Goal: Task Accomplishment & Management: Complete application form

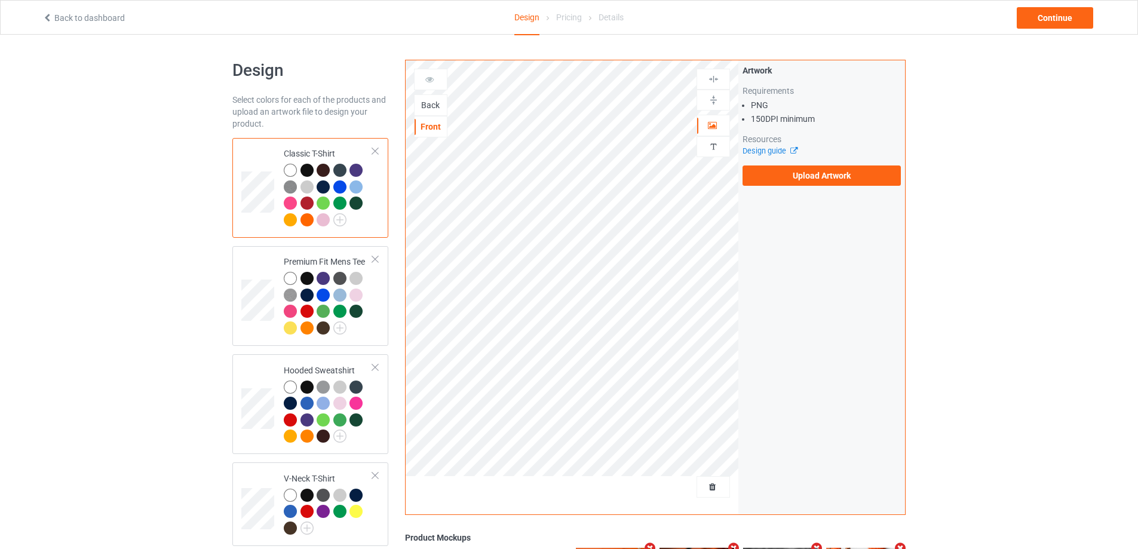
click at [379, 153] on div "Classic T-Shirt" at bounding box center [310, 188] width 156 height 100
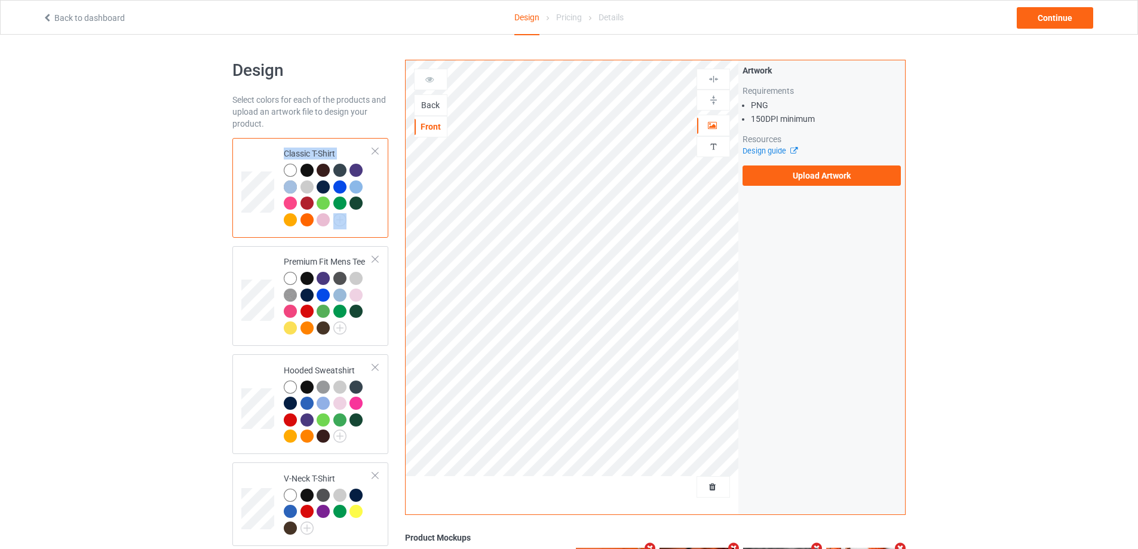
click at [379, 153] on div "Classic T-Shirt" at bounding box center [310, 188] width 156 height 100
click at [376, 151] on div "Classic T-Shirt" at bounding box center [310, 188] width 156 height 100
click at [376, 151] on div at bounding box center [375, 151] width 8 height 8
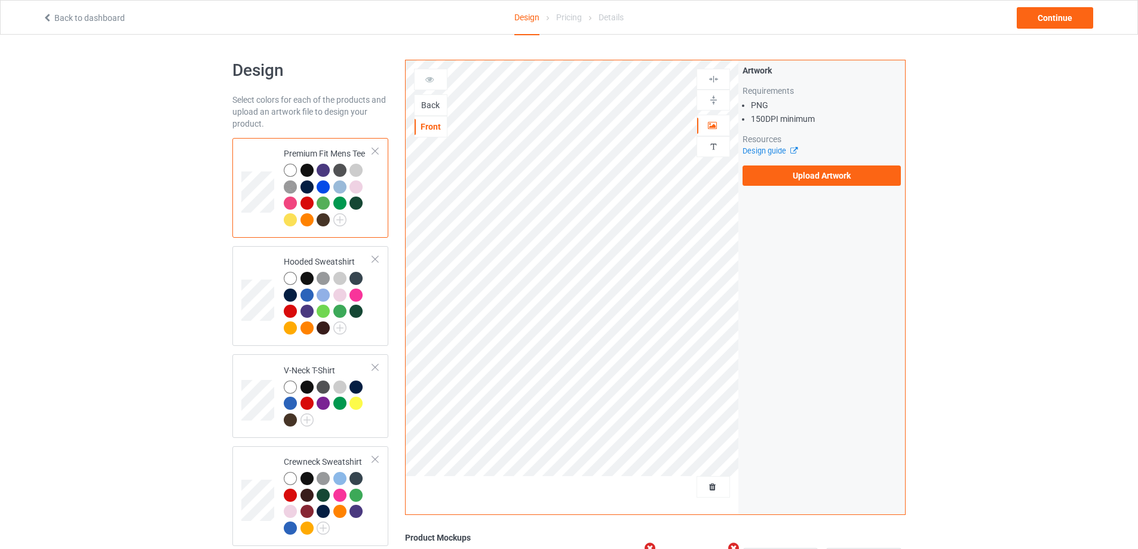
click at [376, 151] on div at bounding box center [375, 151] width 8 height 8
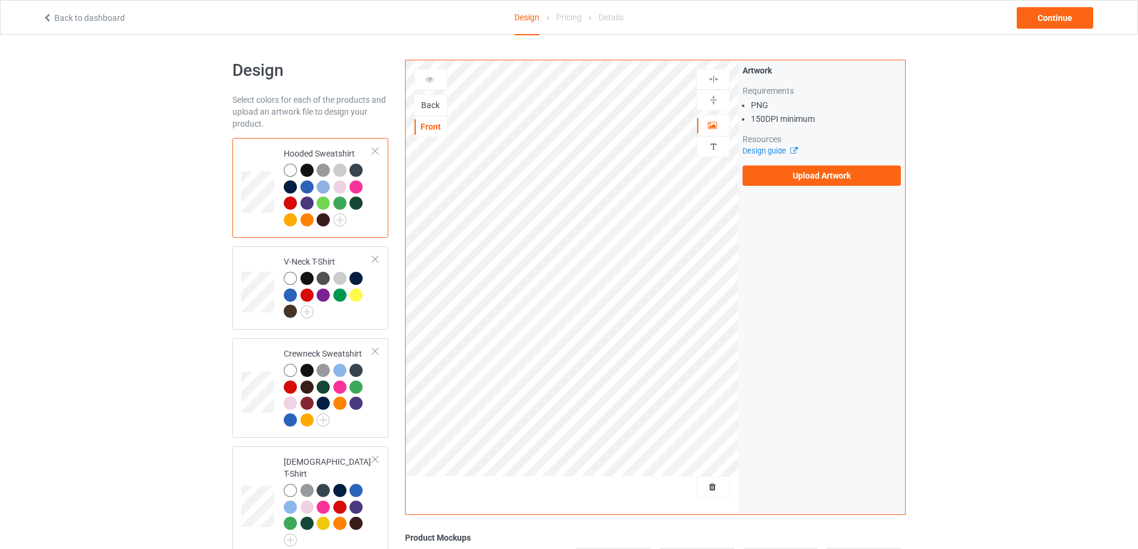
click at [376, 151] on div at bounding box center [375, 151] width 8 height 8
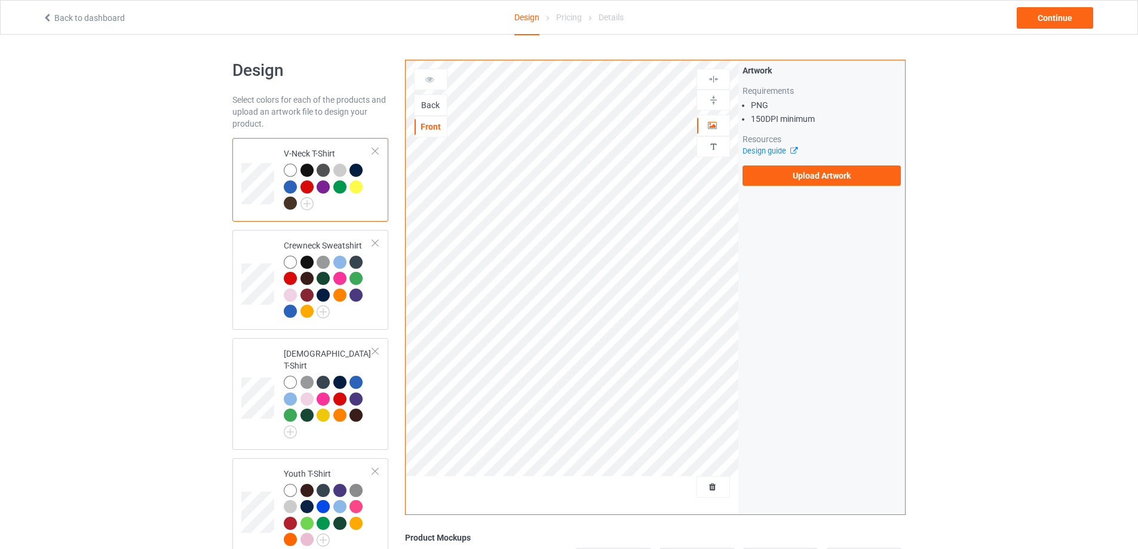
click at [376, 151] on div at bounding box center [375, 151] width 8 height 8
click at [376, 239] on div at bounding box center [375, 243] width 8 height 8
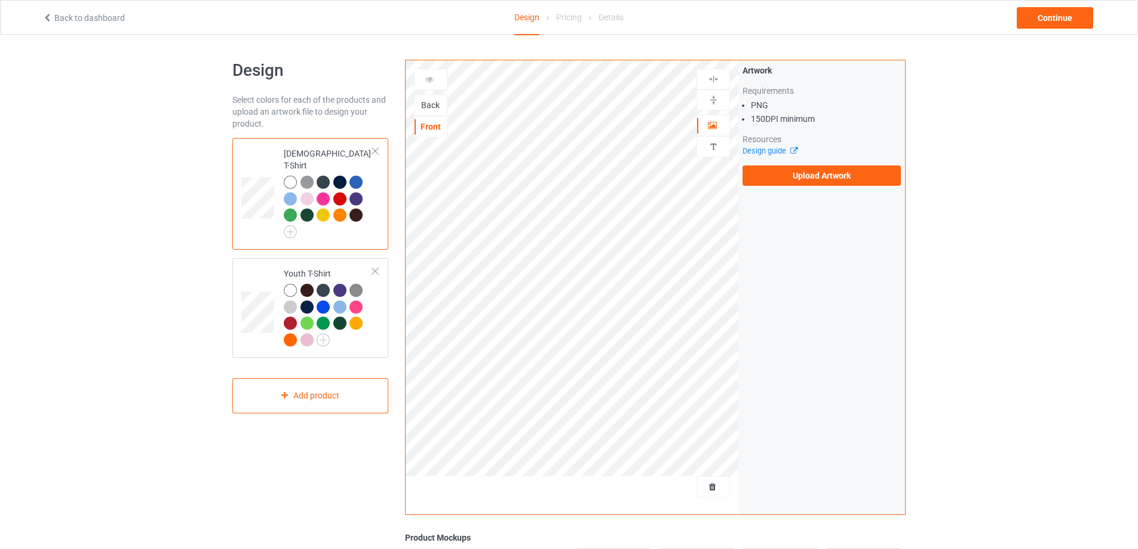
click at [376, 151] on div at bounding box center [375, 151] width 8 height 8
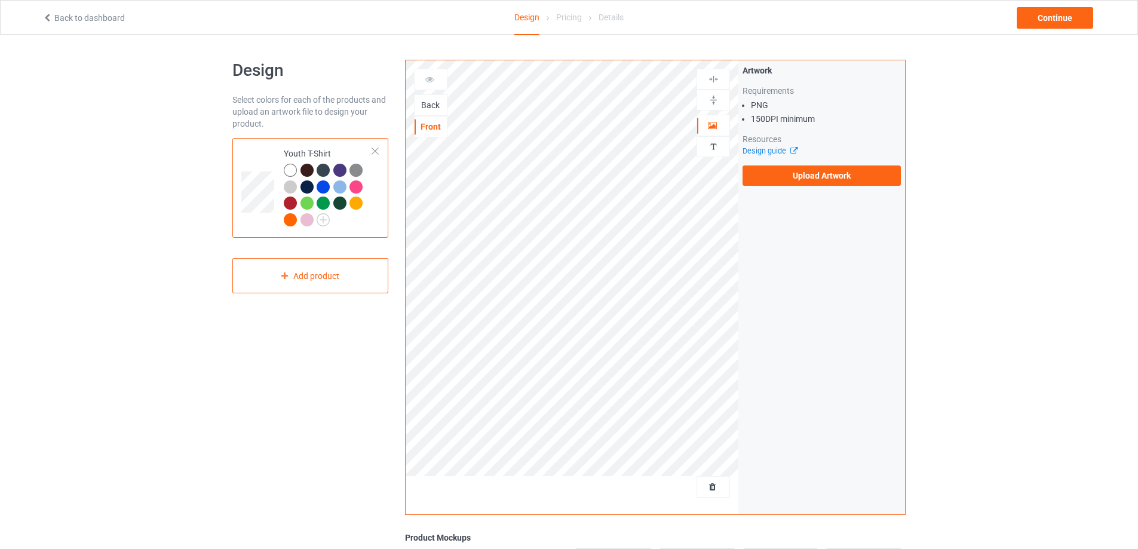
click at [376, 151] on div at bounding box center [375, 151] width 8 height 8
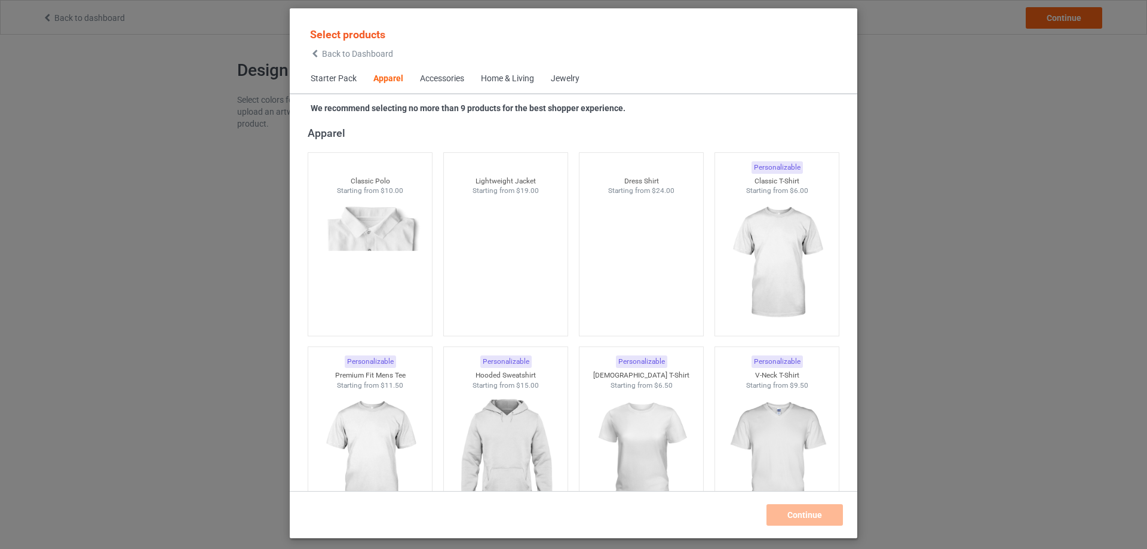
click at [507, 77] on div "Home & Living" at bounding box center [507, 79] width 53 height 12
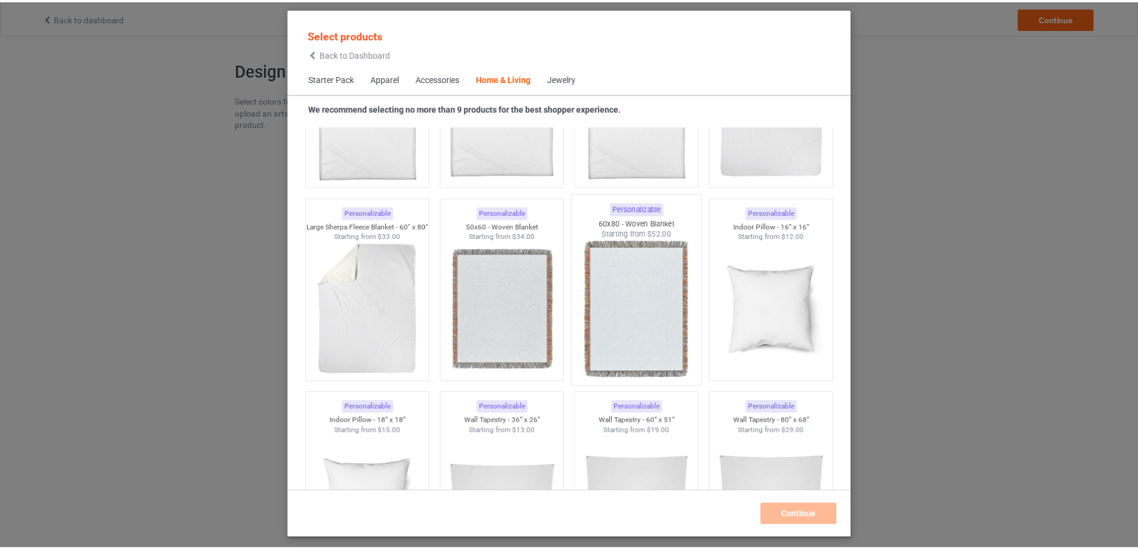
scroll to position [5925, 0]
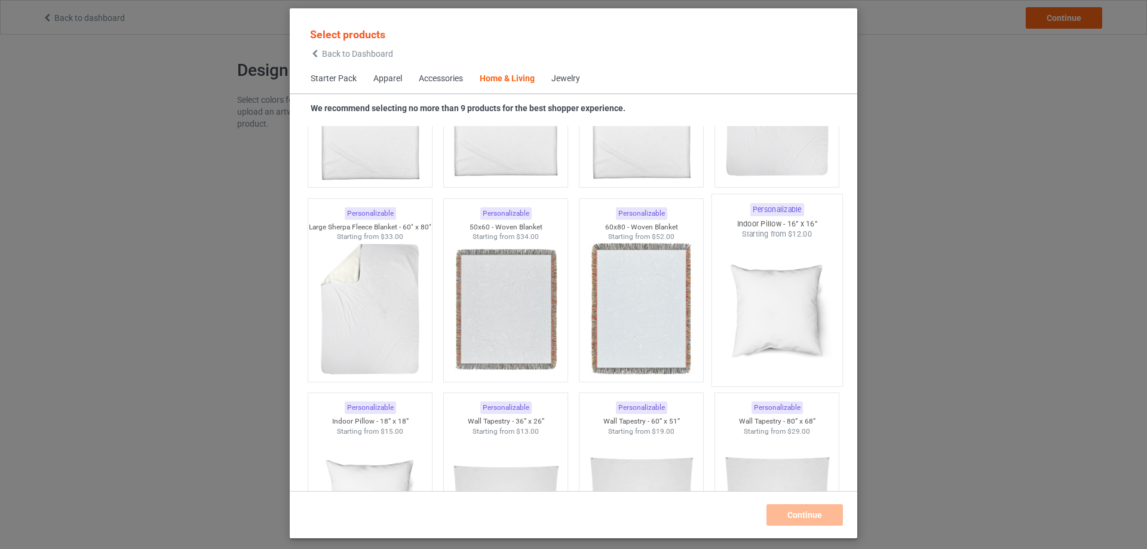
click at [796, 275] on img at bounding box center [776, 310] width 112 height 140
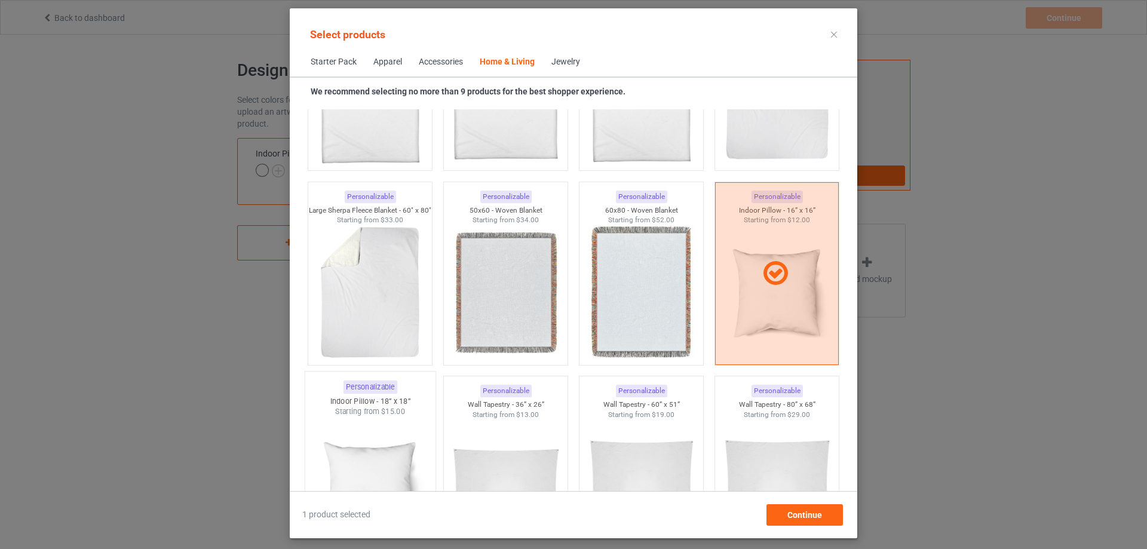
click at [416, 404] on div "Indoor Pillow - 18” x 18”" at bounding box center [370, 401] width 130 height 10
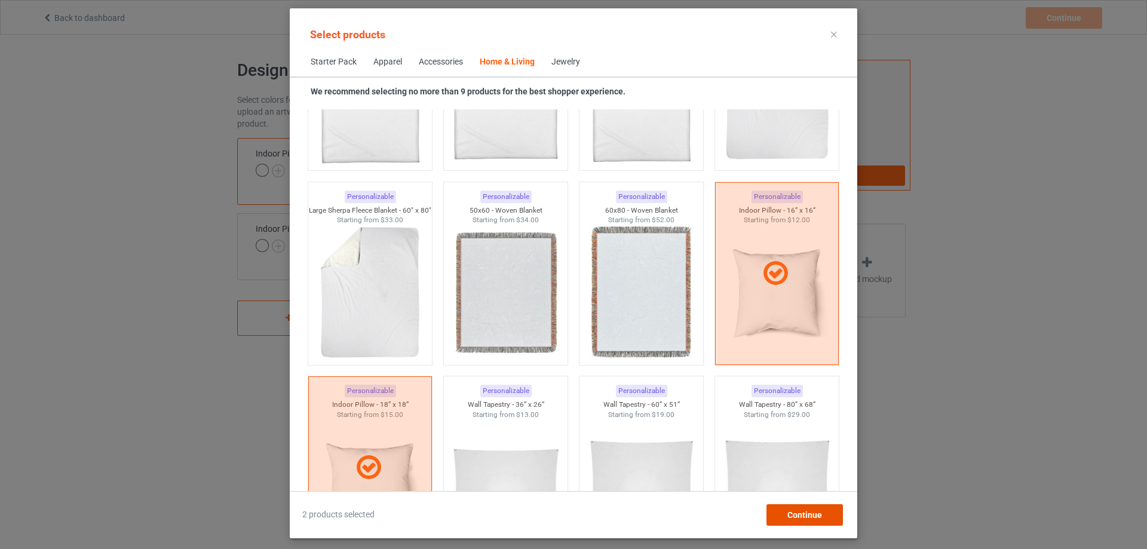
click at [814, 512] on span "Continue" at bounding box center [804, 515] width 35 height 10
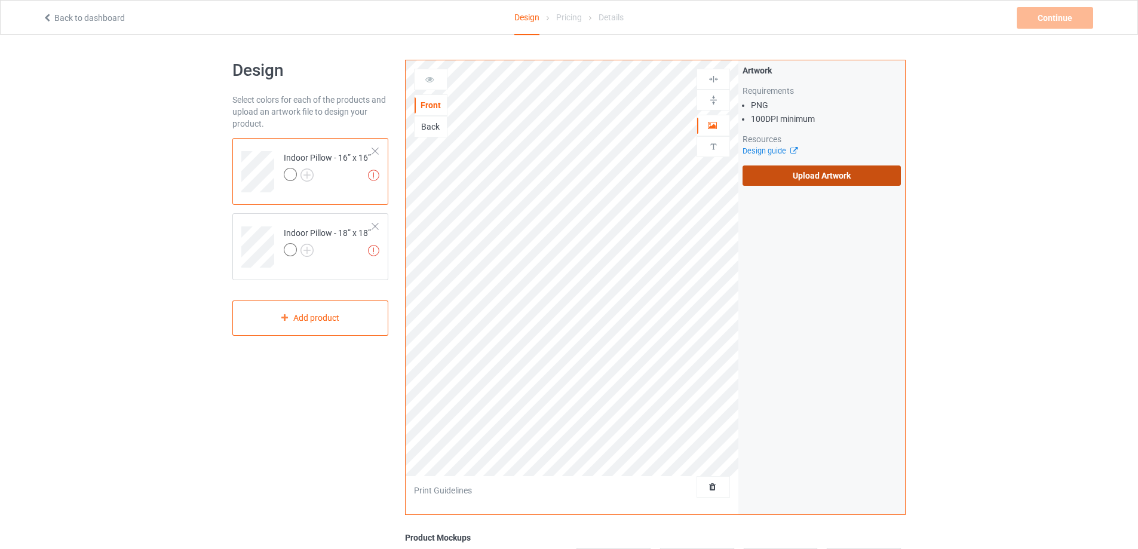
click at [856, 179] on label "Upload Artwork" at bounding box center [821, 175] width 158 height 20
click at [0, 0] on input "Upload Artwork" at bounding box center [0, 0] width 0 height 0
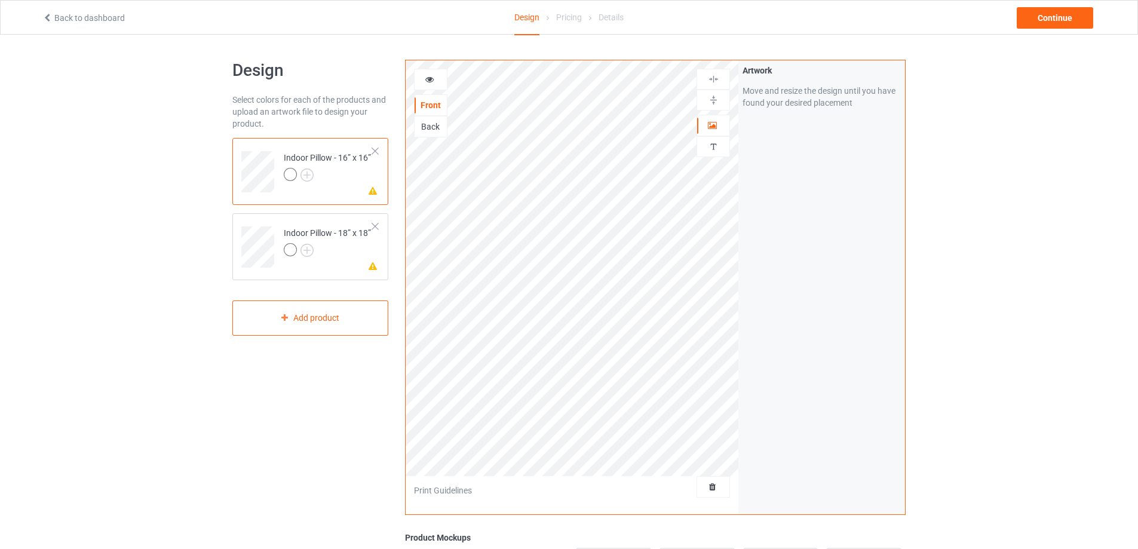
click at [429, 133] on div "Back" at bounding box center [430, 127] width 33 height 22
click at [435, 127] on div "Back" at bounding box center [431, 127] width 32 height 12
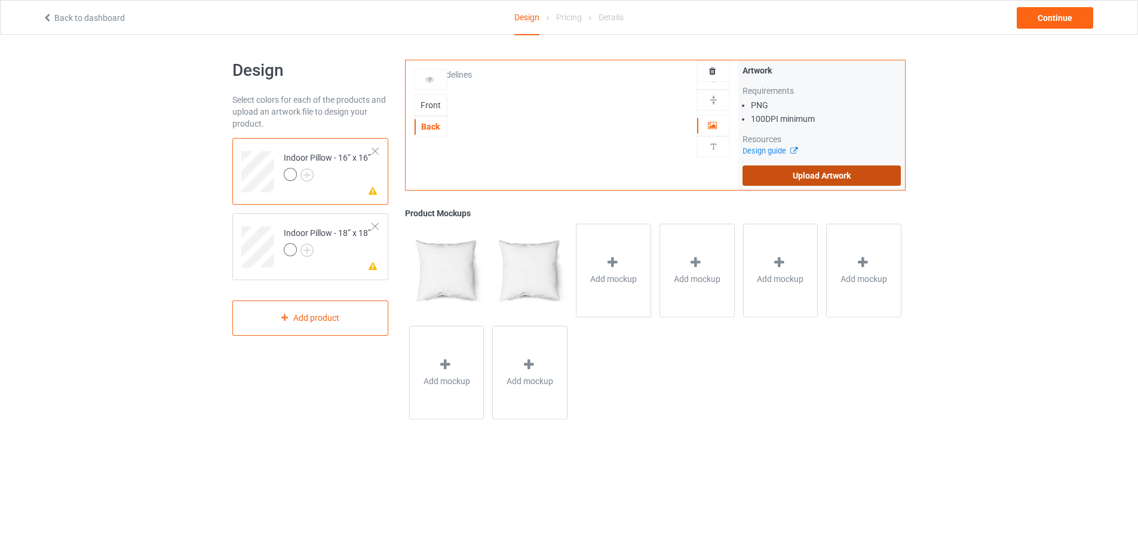
click at [803, 172] on label "Upload Artwork" at bounding box center [821, 175] width 158 height 20
click at [0, 0] on input "Upload Artwork" at bounding box center [0, 0] width 0 height 0
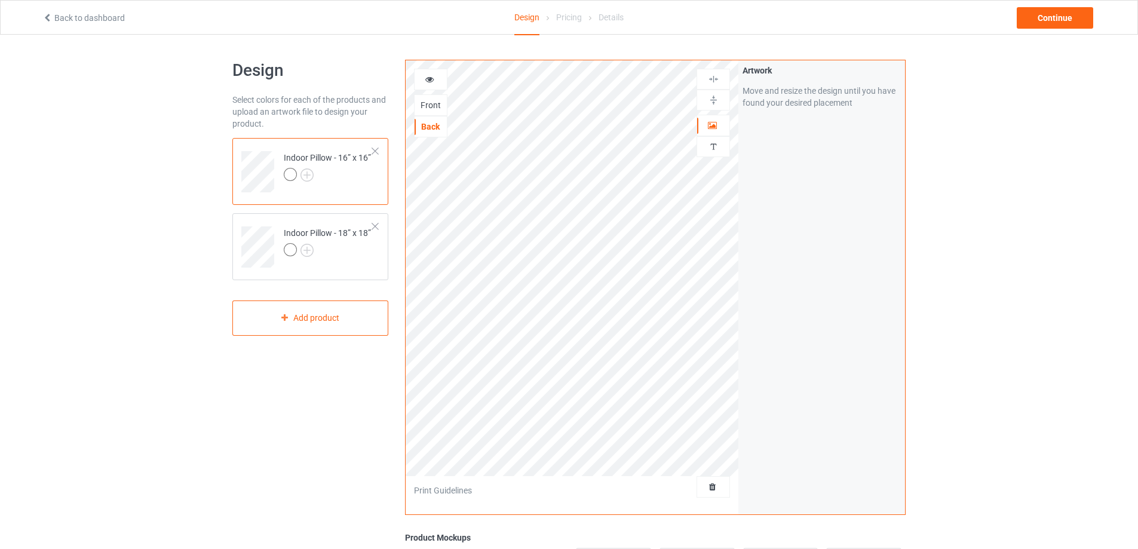
click at [430, 79] on icon at bounding box center [430, 77] width 10 height 8
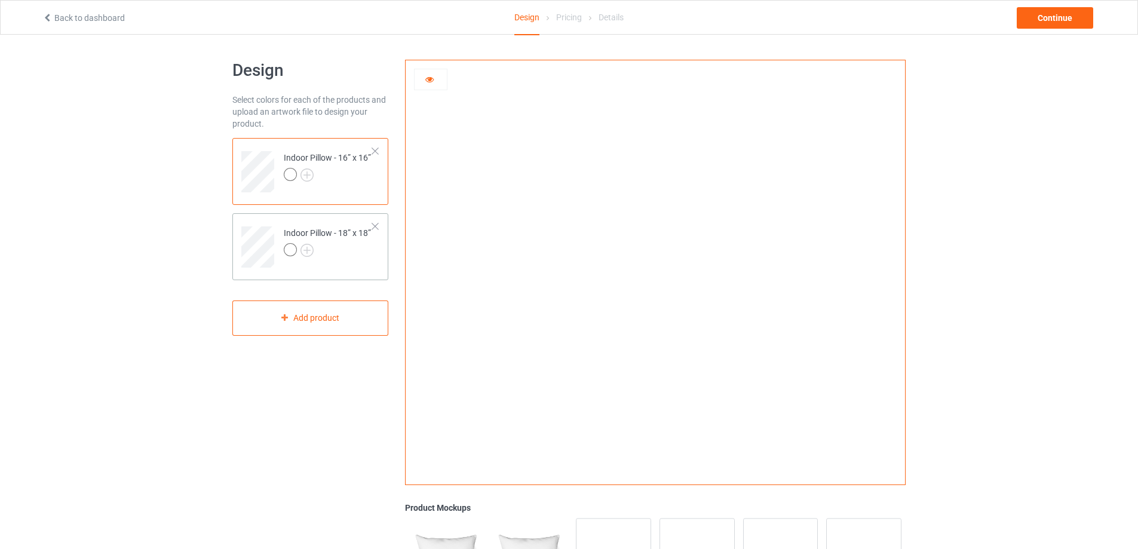
click at [345, 250] on div at bounding box center [327, 251] width 87 height 17
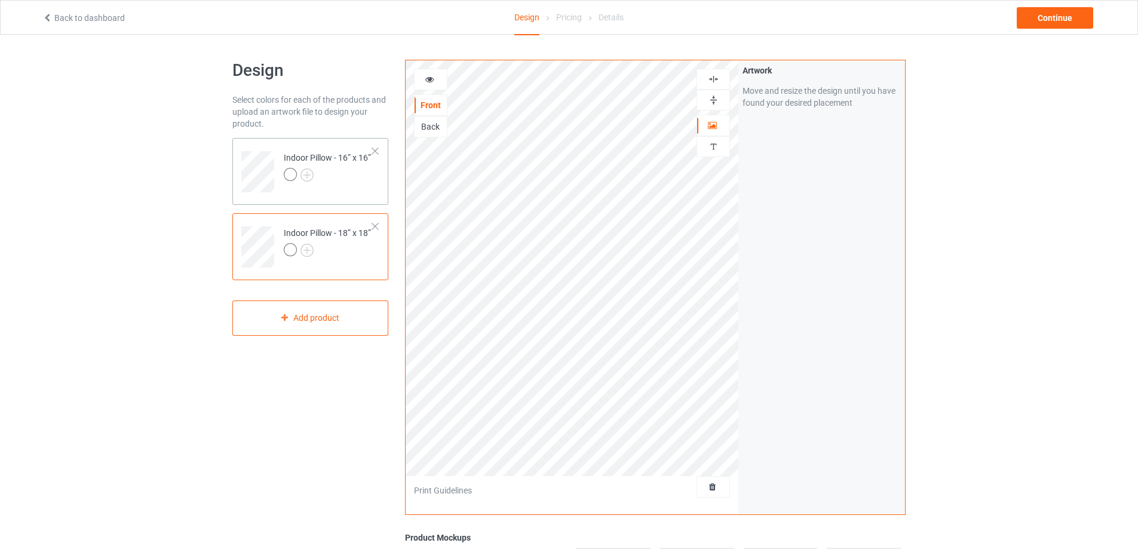
click at [374, 191] on td "Indoor Pillow - 16” x 16”" at bounding box center [328, 168] width 102 height 50
click at [431, 82] on icon at bounding box center [430, 77] width 10 height 8
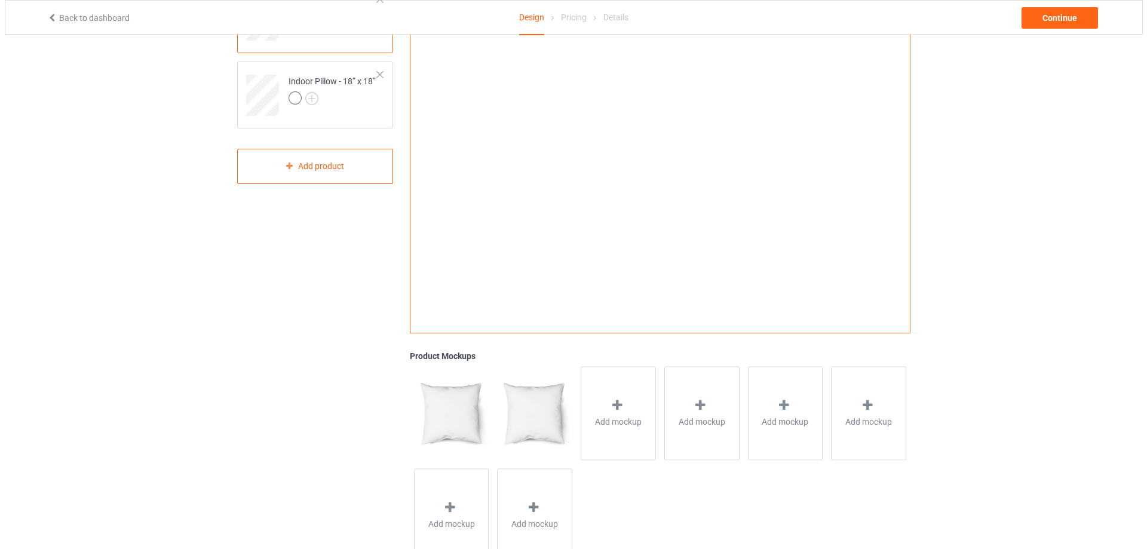
scroll to position [195, 0]
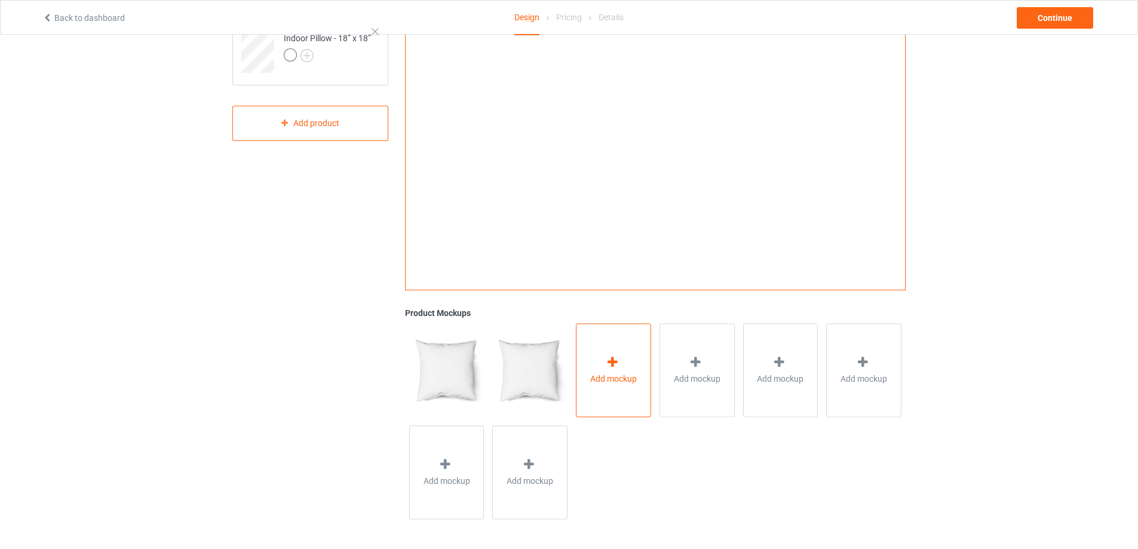
click at [594, 355] on div "Add mockup" at bounding box center [613, 370] width 75 height 94
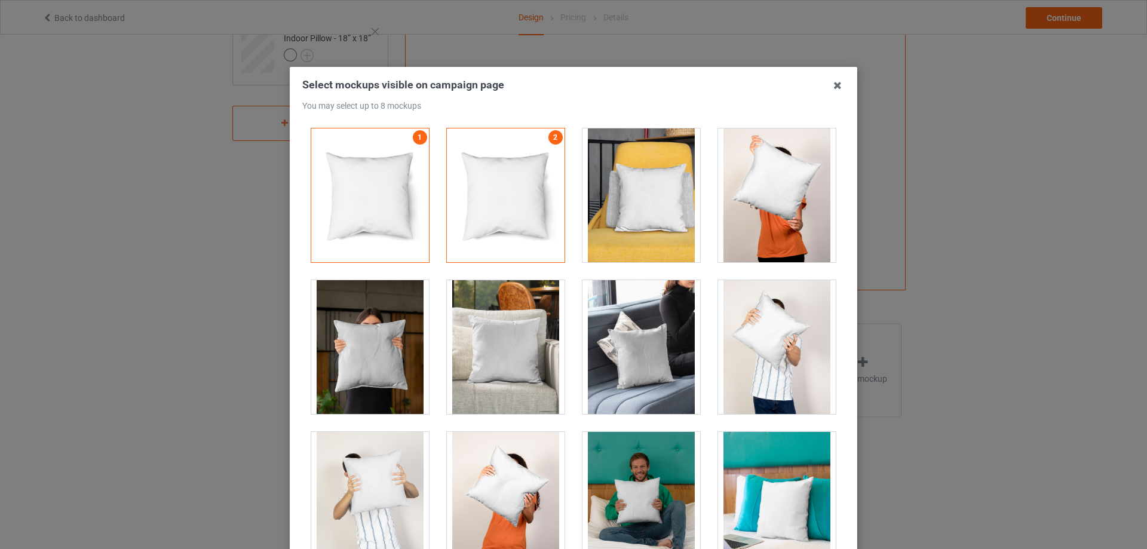
click at [652, 198] on div at bounding box center [641, 195] width 118 height 134
click at [349, 348] on div at bounding box center [370, 347] width 118 height 134
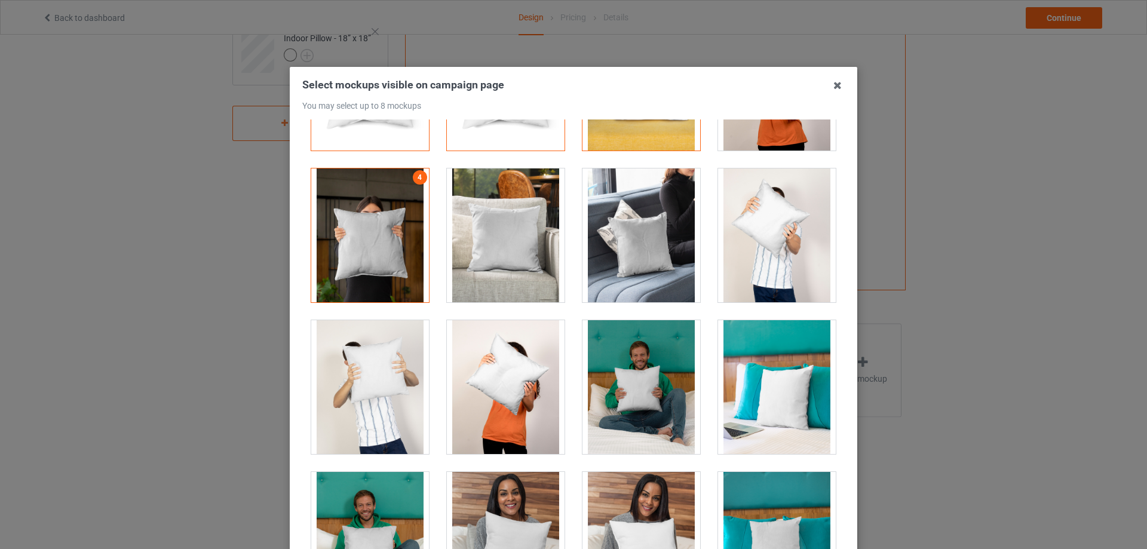
scroll to position [119, 0]
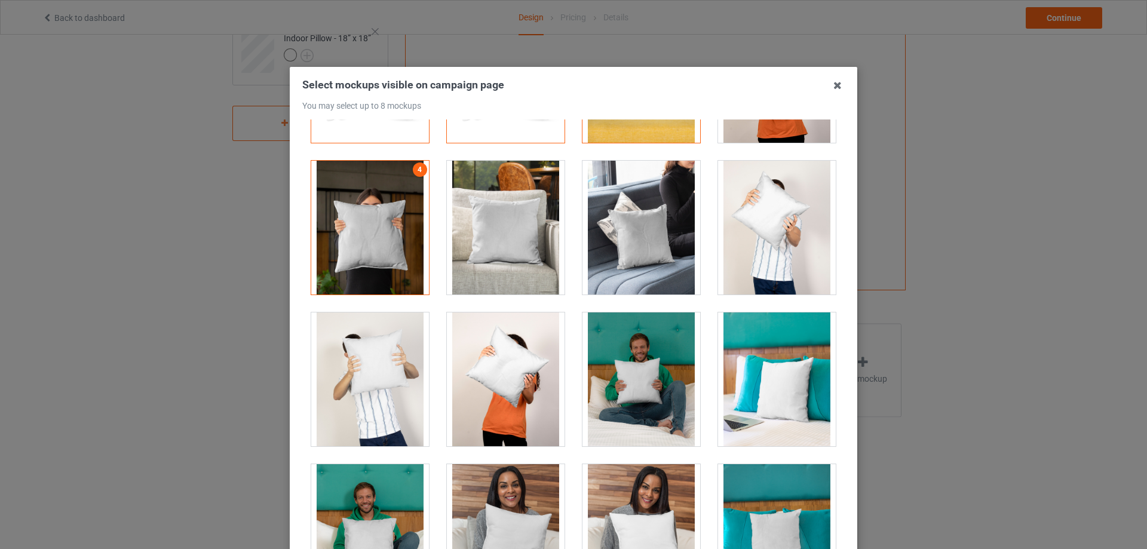
click at [652, 353] on div at bounding box center [641, 379] width 118 height 134
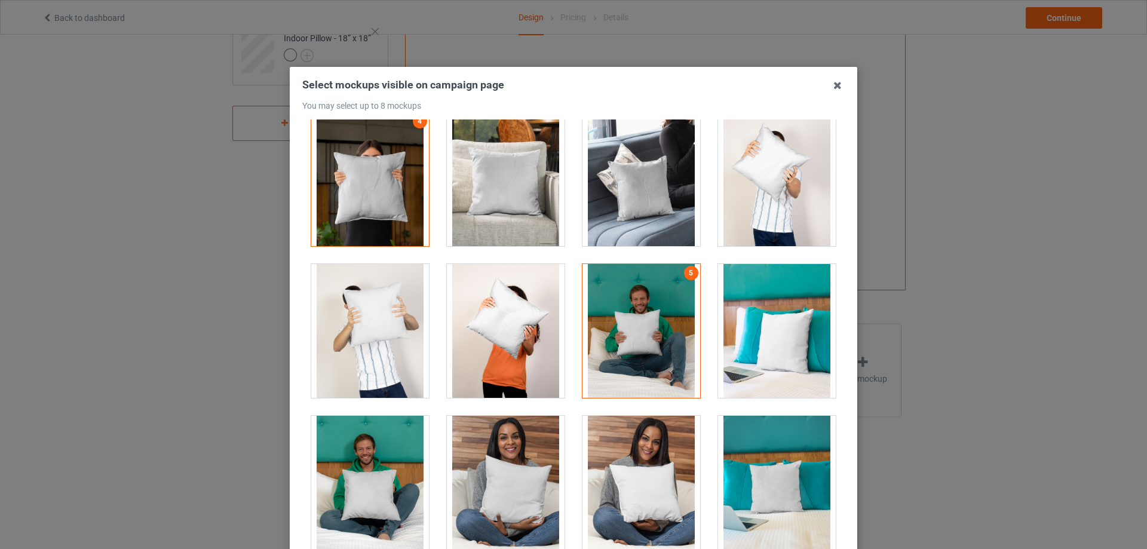
click at [750, 324] on div at bounding box center [777, 331] width 118 height 134
click at [760, 442] on div at bounding box center [777, 483] width 118 height 134
click at [512, 183] on div at bounding box center [506, 179] width 118 height 134
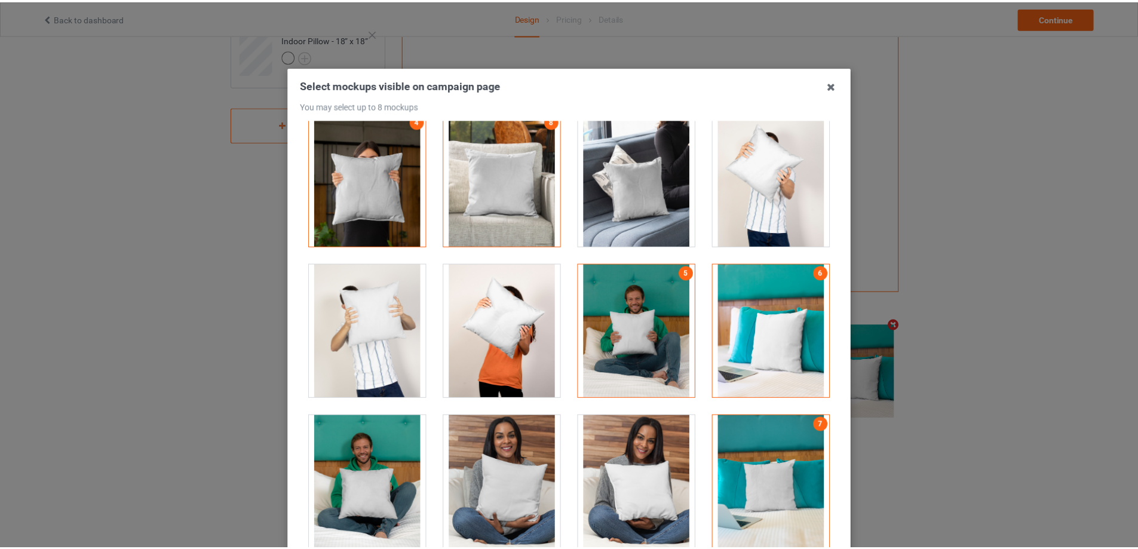
scroll to position [131, 0]
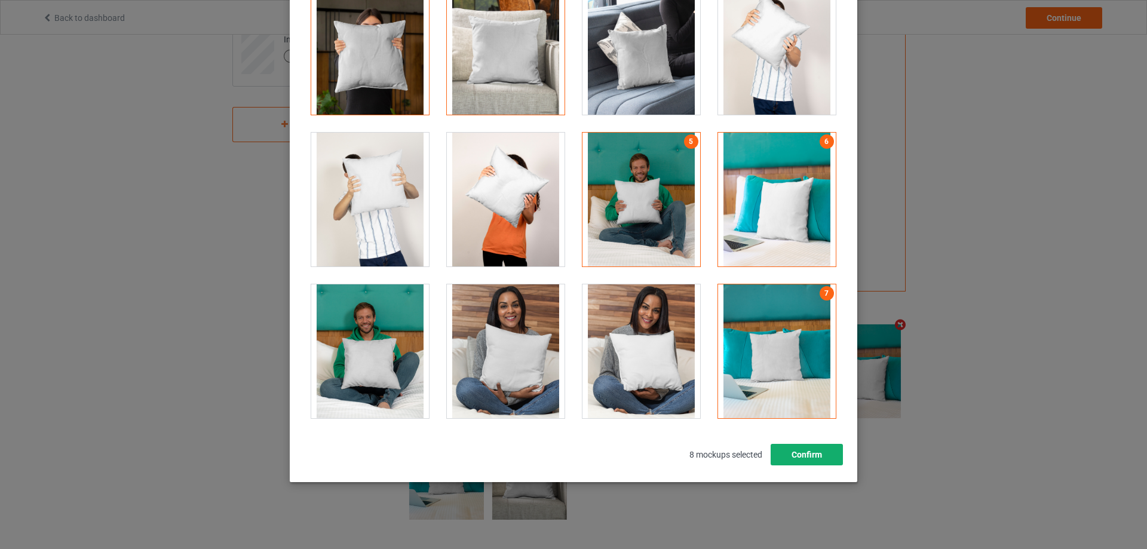
click at [800, 452] on button "Confirm" at bounding box center [807, 455] width 72 height 22
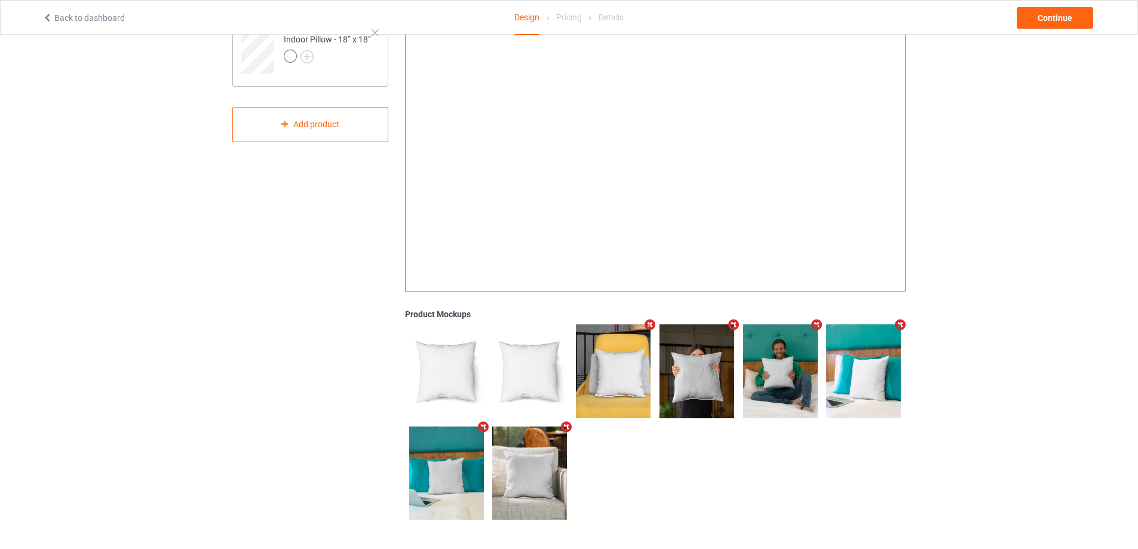
click at [360, 77] on div "Indoor Pillow - 18” x 18”" at bounding box center [310, 53] width 156 height 67
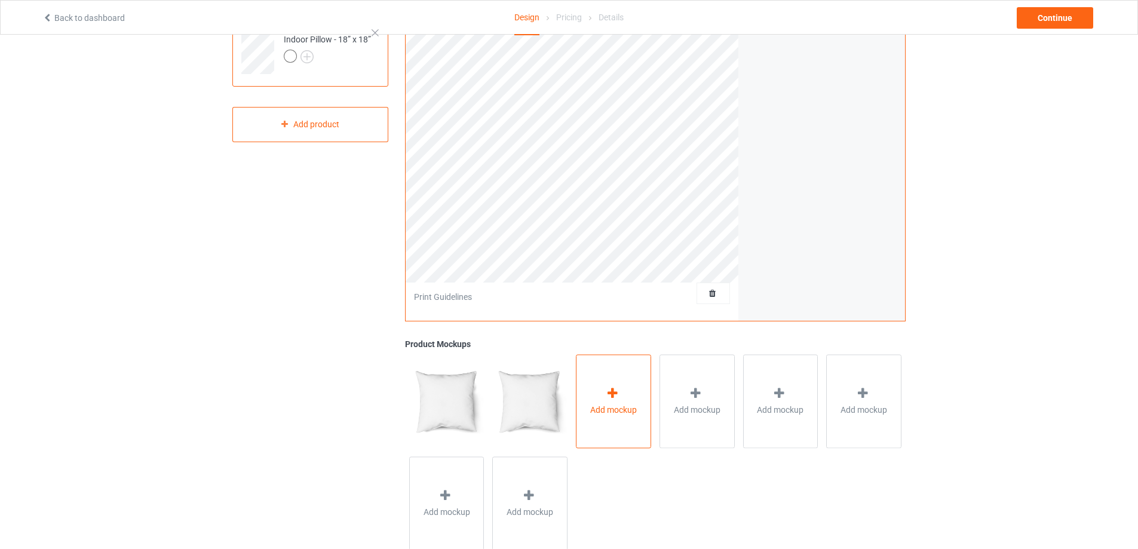
click at [615, 393] on icon at bounding box center [612, 393] width 15 height 13
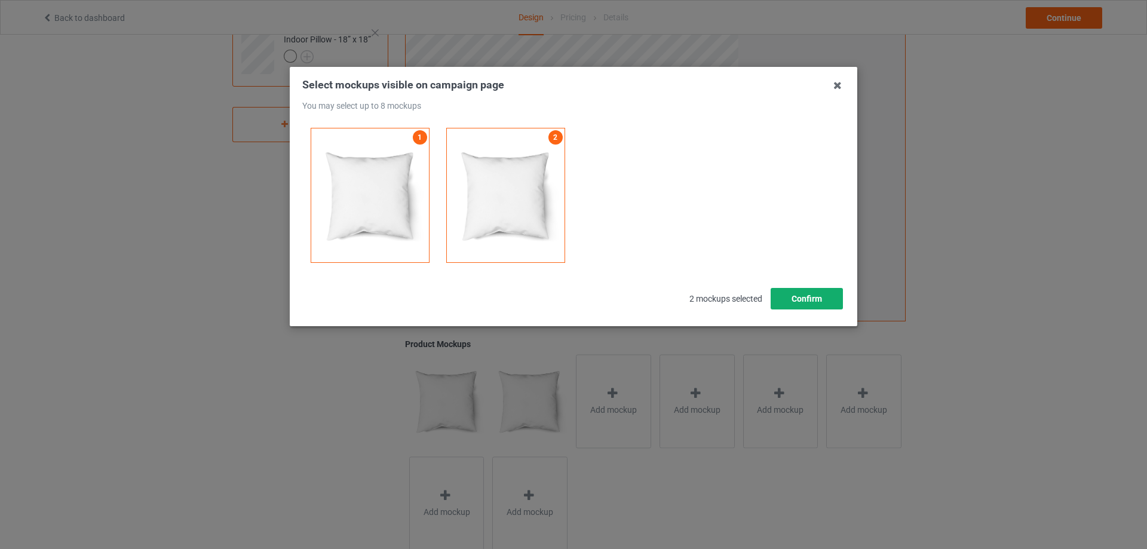
click at [804, 296] on button "Confirm" at bounding box center [807, 299] width 72 height 22
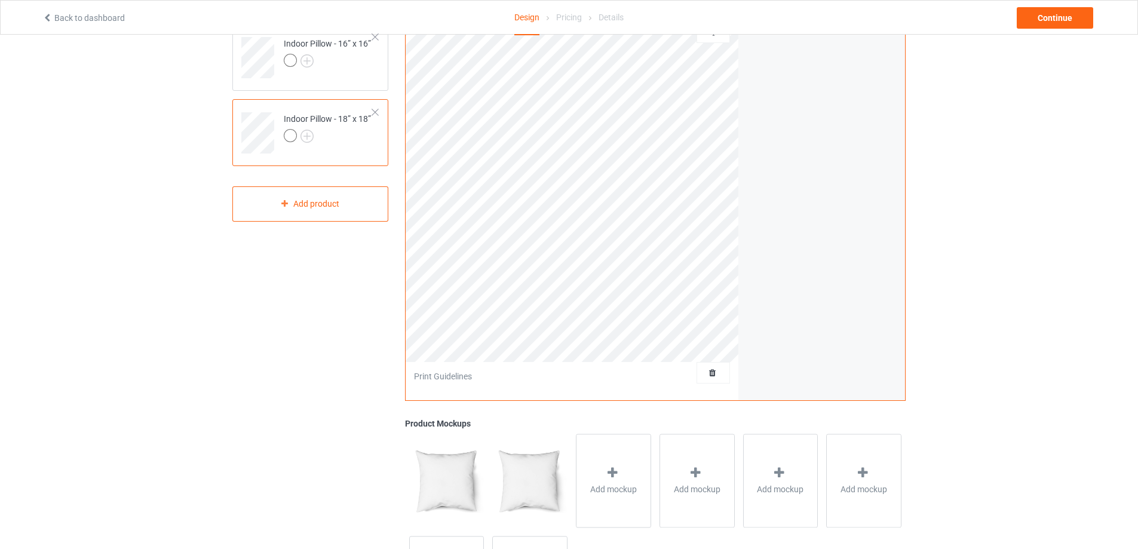
scroll to position [14, 0]
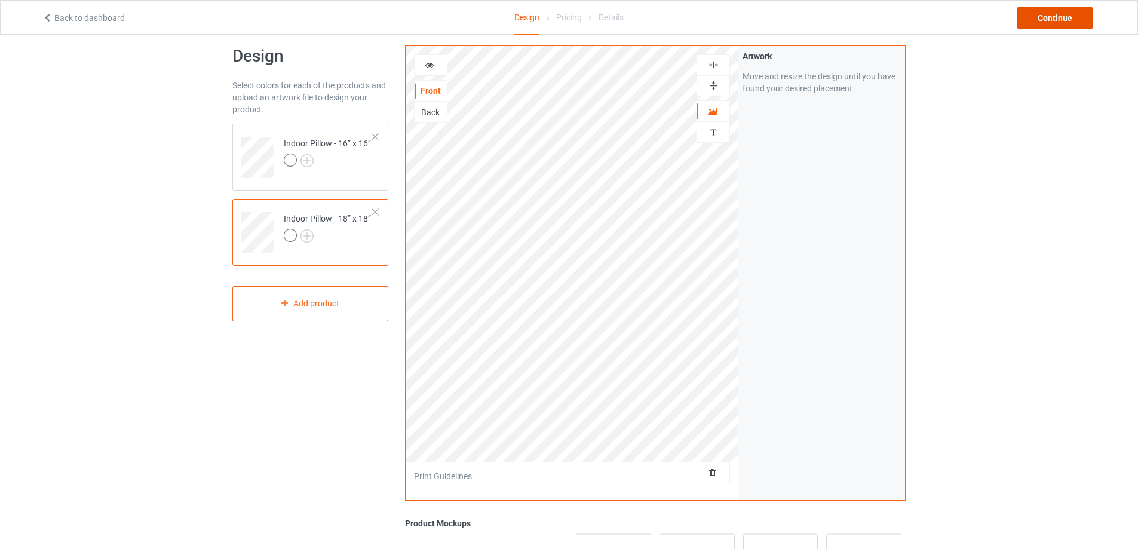
click at [1034, 24] on div "Continue" at bounding box center [1055, 18] width 76 height 22
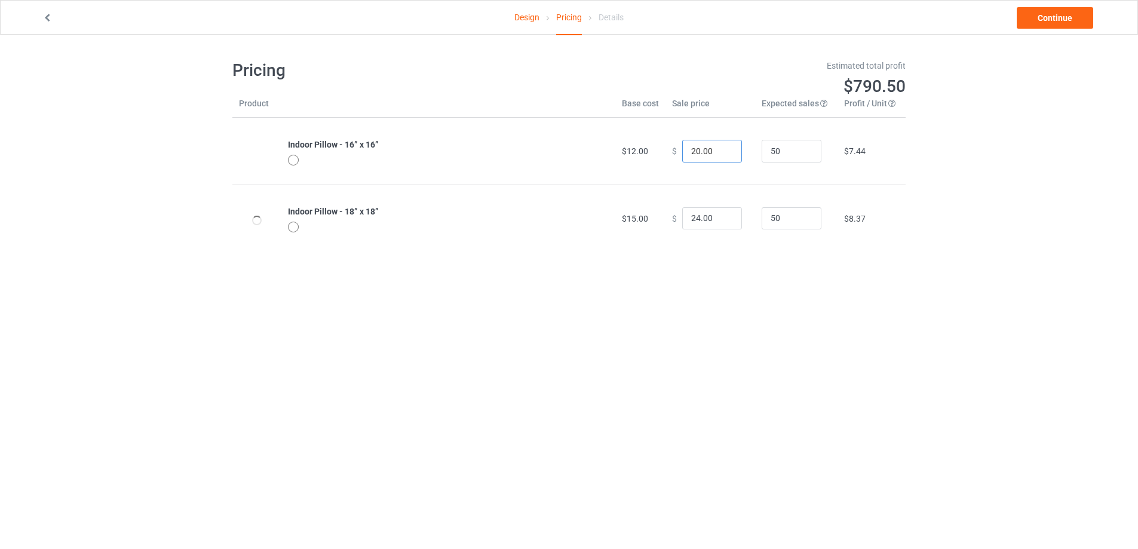
drag, startPoint x: 712, startPoint y: 149, endPoint x: 644, endPoint y: 154, distance: 68.3
click at [644, 154] on tr "Indoor Pillow - 16” x 16” $12.00 $ 20.00 50 $7.44" at bounding box center [568, 151] width 673 height 67
drag, startPoint x: 711, startPoint y: 151, endPoint x: 515, endPoint y: 142, distance: 196.1
click at [535, 142] on tr "Indoor Pillow - 16” x 16” $12.00 $ 29.95 50 $16.69" at bounding box center [568, 151] width 673 height 67
type input "34.95"
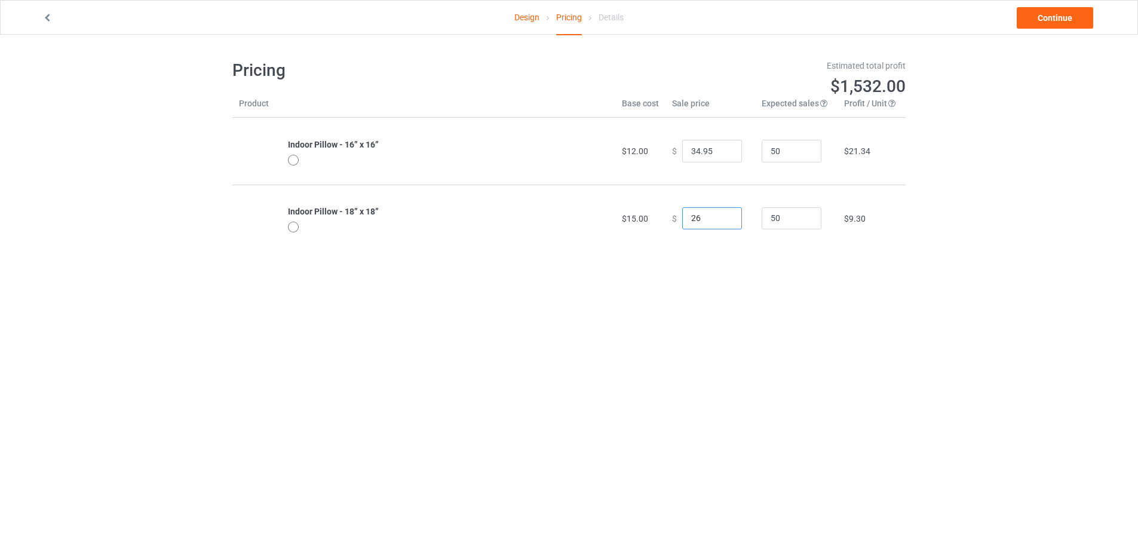
drag, startPoint x: 718, startPoint y: 218, endPoint x: 585, endPoint y: 207, distance: 133.6
click at [682, 207] on input "26" at bounding box center [712, 218] width 60 height 23
drag, startPoint x: 703, startPoint y: 220, endPoint x: 661, endPoint y: 217, distance: 41.9
click at [665, 217] on td "$ 26" at bounding box center [710, 218] width 90 height 67
type input "39.95"
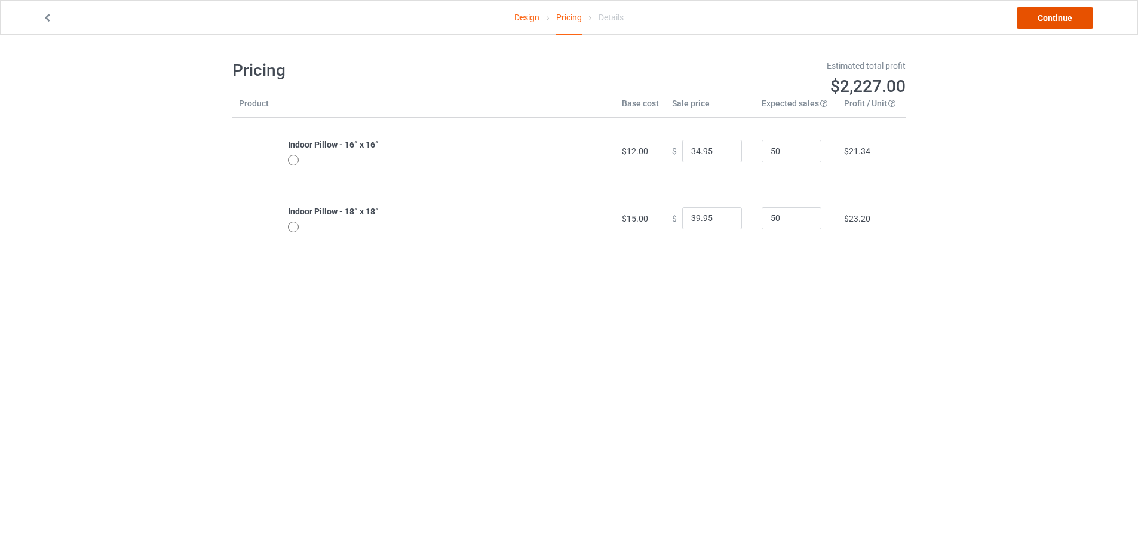
click at [1076, 24] on link "Continue" at bounding box center [1055, 18] width 76 height 22
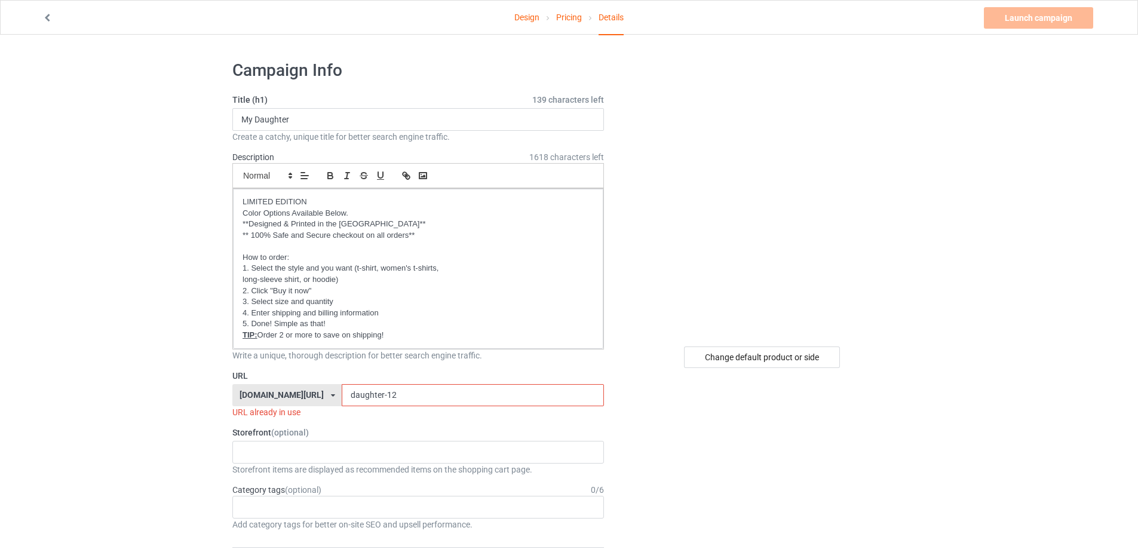
click at [397, 397] on input "daughter-12" at bounding box center [473, 395] width 262 height 23
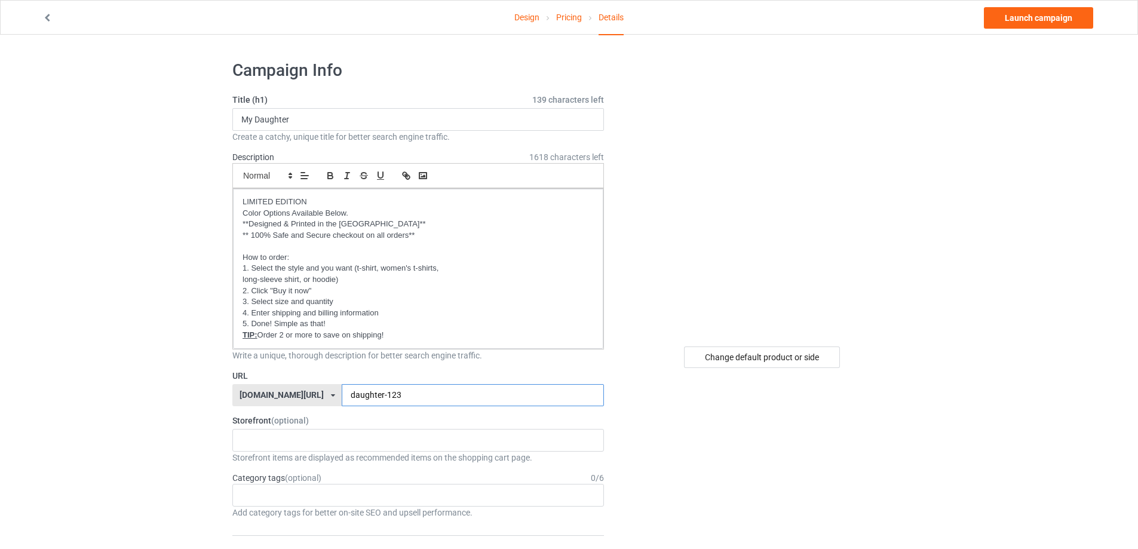
type input "daughter-123"
click at [1046, 23] on link "Launch campaign" at bounding box center [1038, 18] width 109 height 22
